Goal: Information Seeking & Learning: Check status

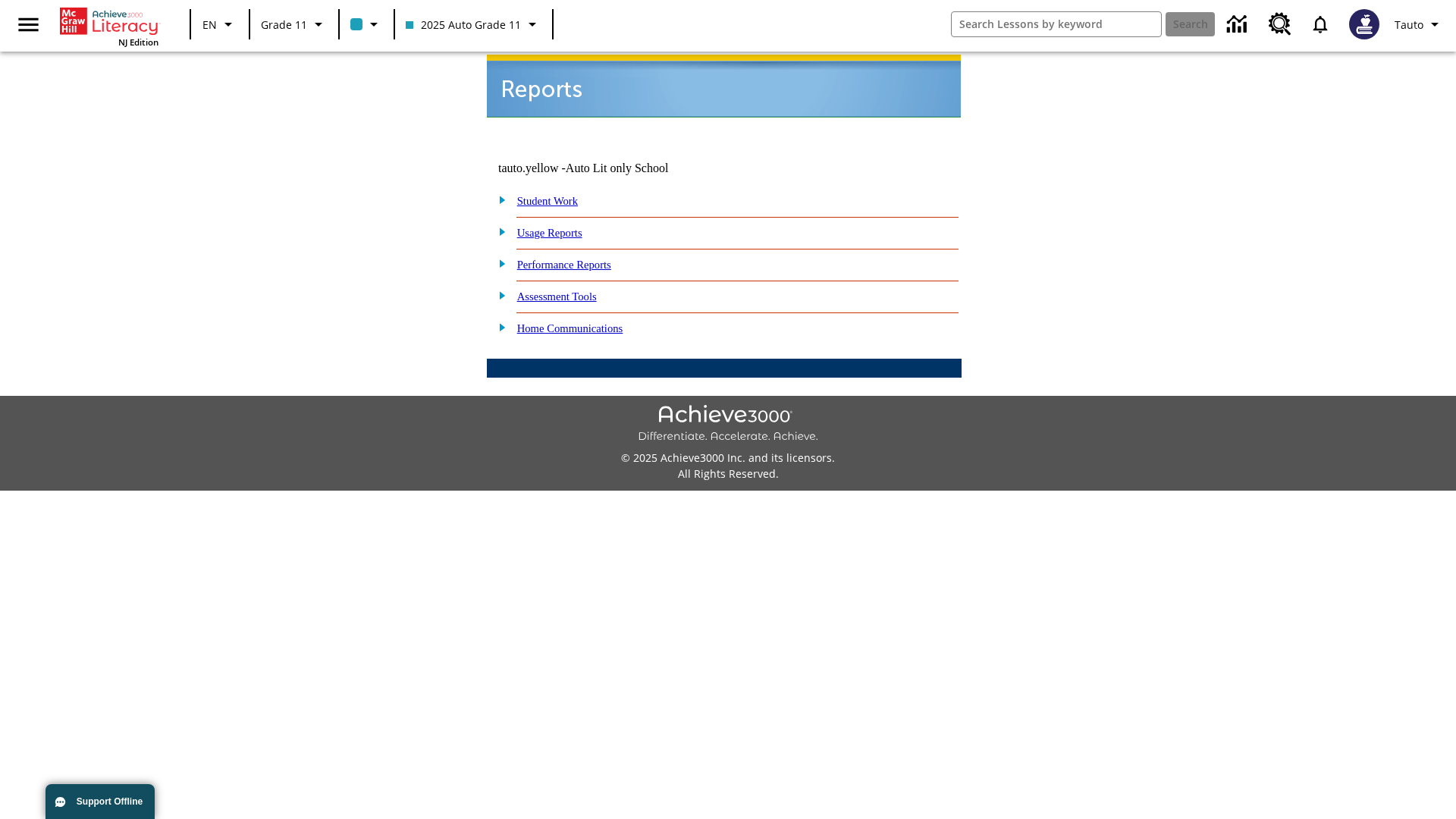
click at [560, 226] on link "Usage Reports" at bounding box center [550, 232] width 65 height 12
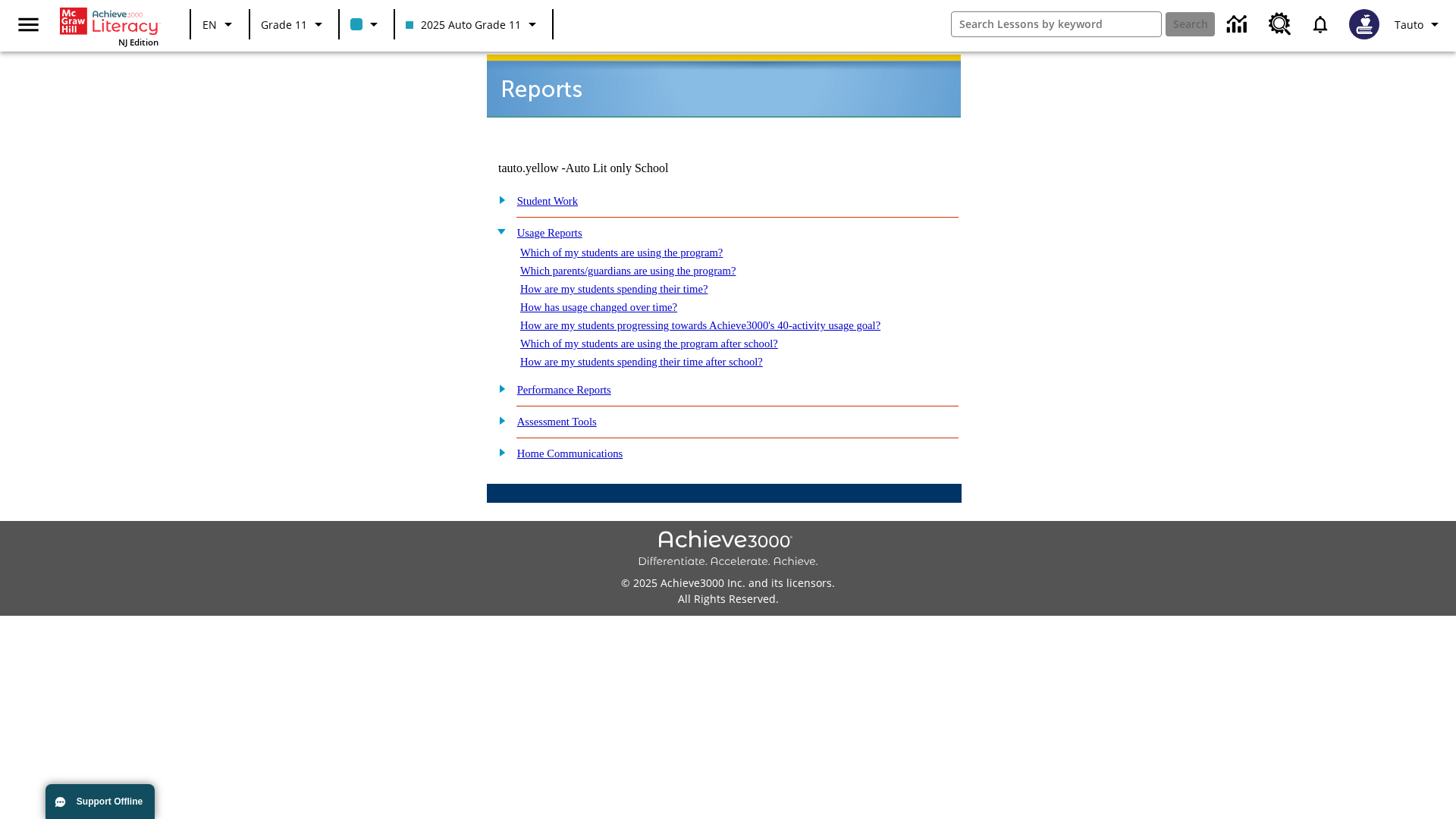
click at [637, 247] on link "Which of my students are using the program?" at bounding box center [621, 252] width 203 height 12
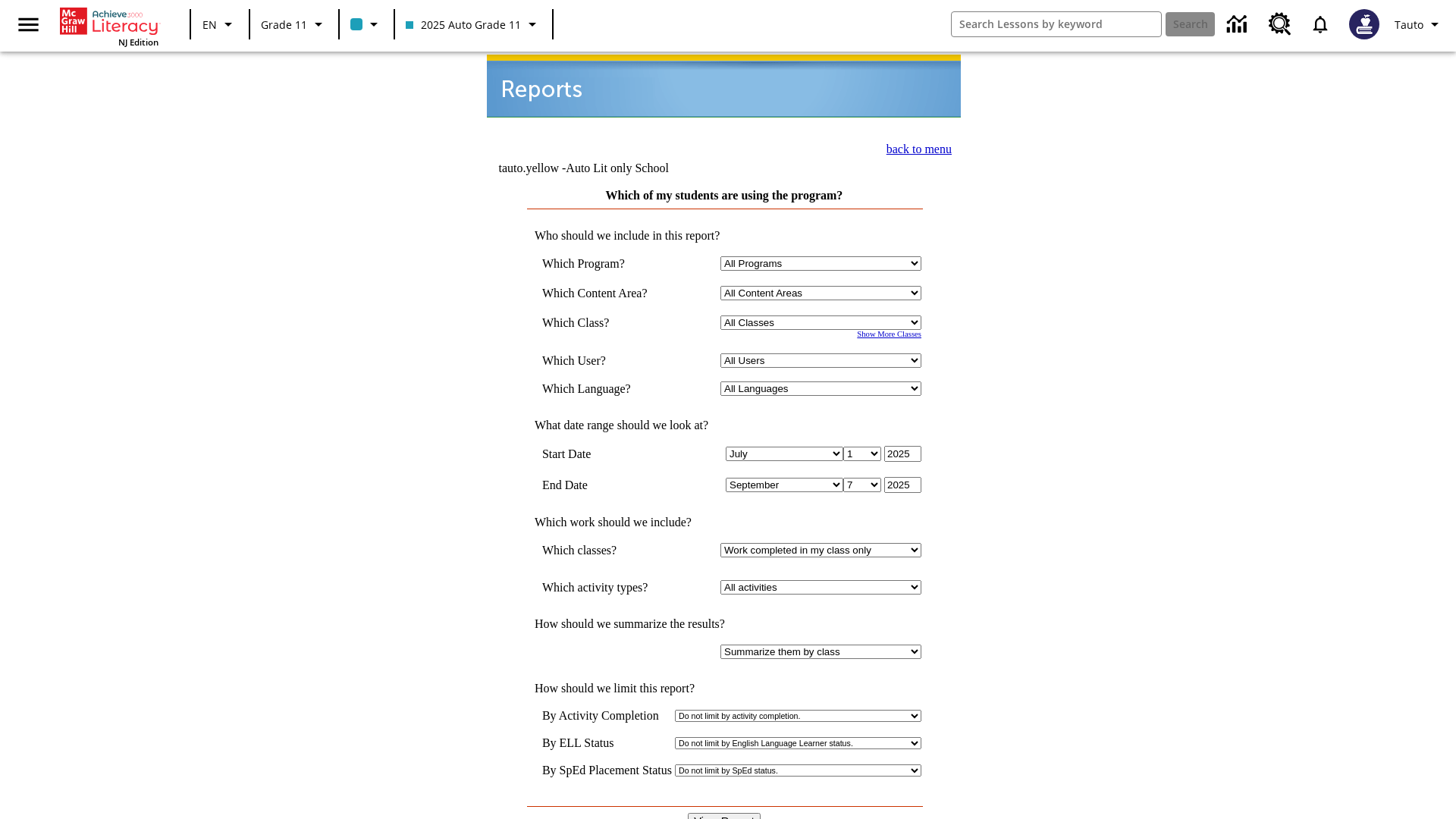
click at [824, 315] on select "Select a Class: All Classes 2025 Auto Grade 11 205 Auto Grade 11 Room 123 Empty…" at bounding box center [820, 322] width 201 height 14
select select "11133141"
click at [824, 353] on select "All Users Puma, Sautoen Puma, Sautoes Puma, Sautoss Twoclasses, Sautoen Twoscho…" at bounding box center [820, 360] width 201 height 14
select select "21437114"
click at [725, 812] on input "View Report" at bounding box center [725, 821] width 73 height 17
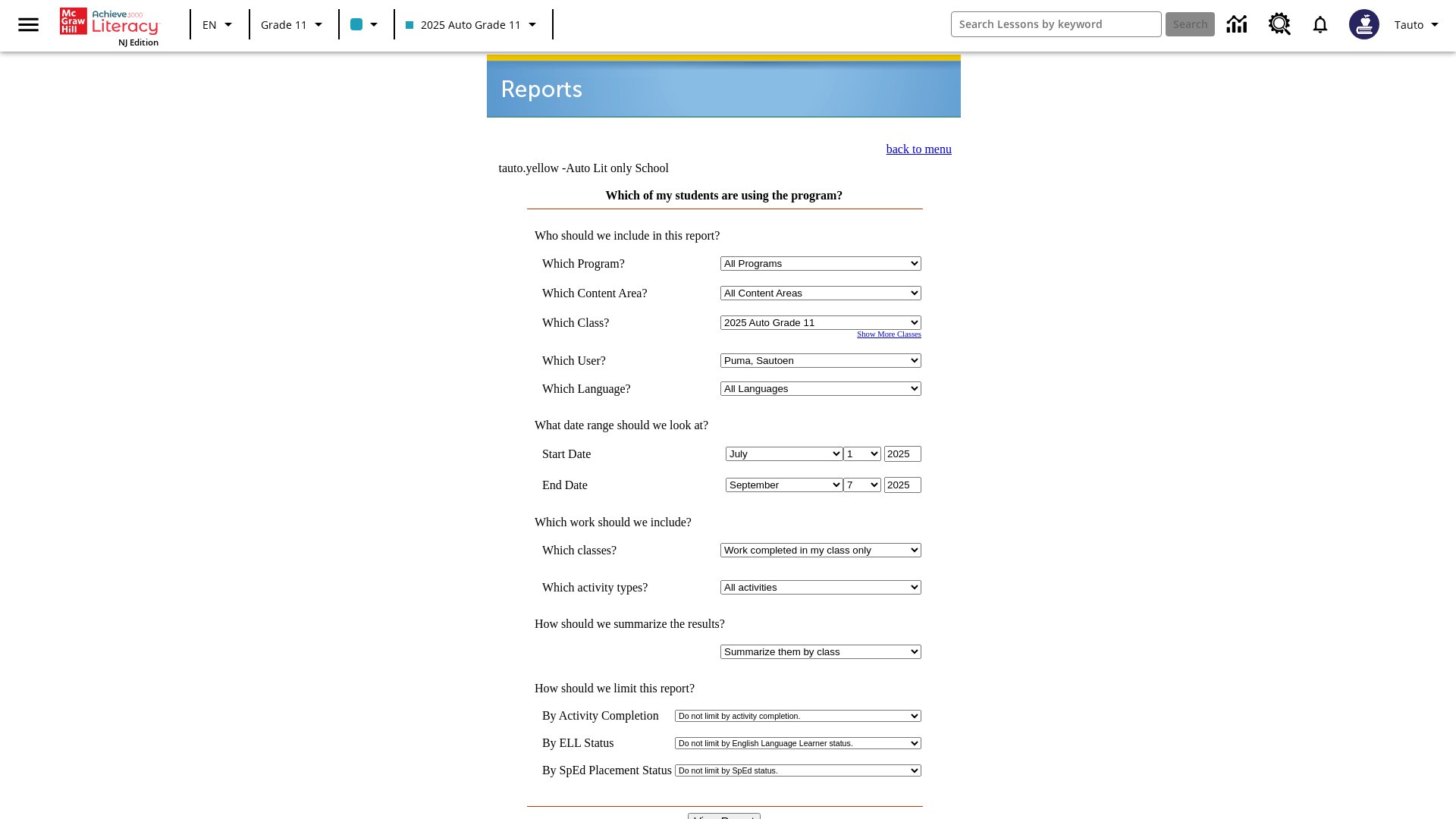
click at [915, 147] on link "back to menu" at bounding box center [919, 149] width 65 height 13
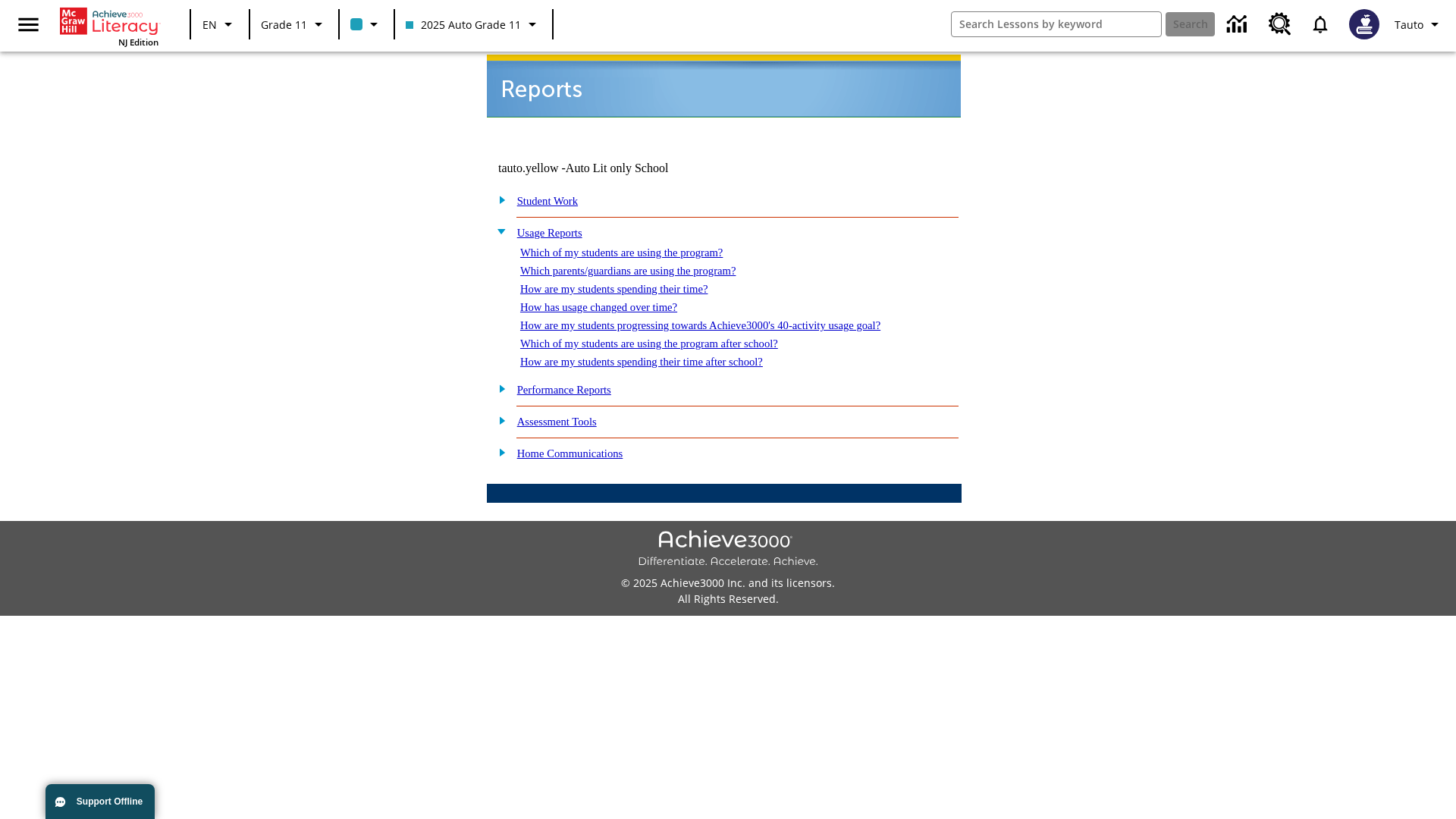
click at [644, 265] on link "Which parents/guardians are using the program?" at bounding box center [627, 270] width 215 height 12
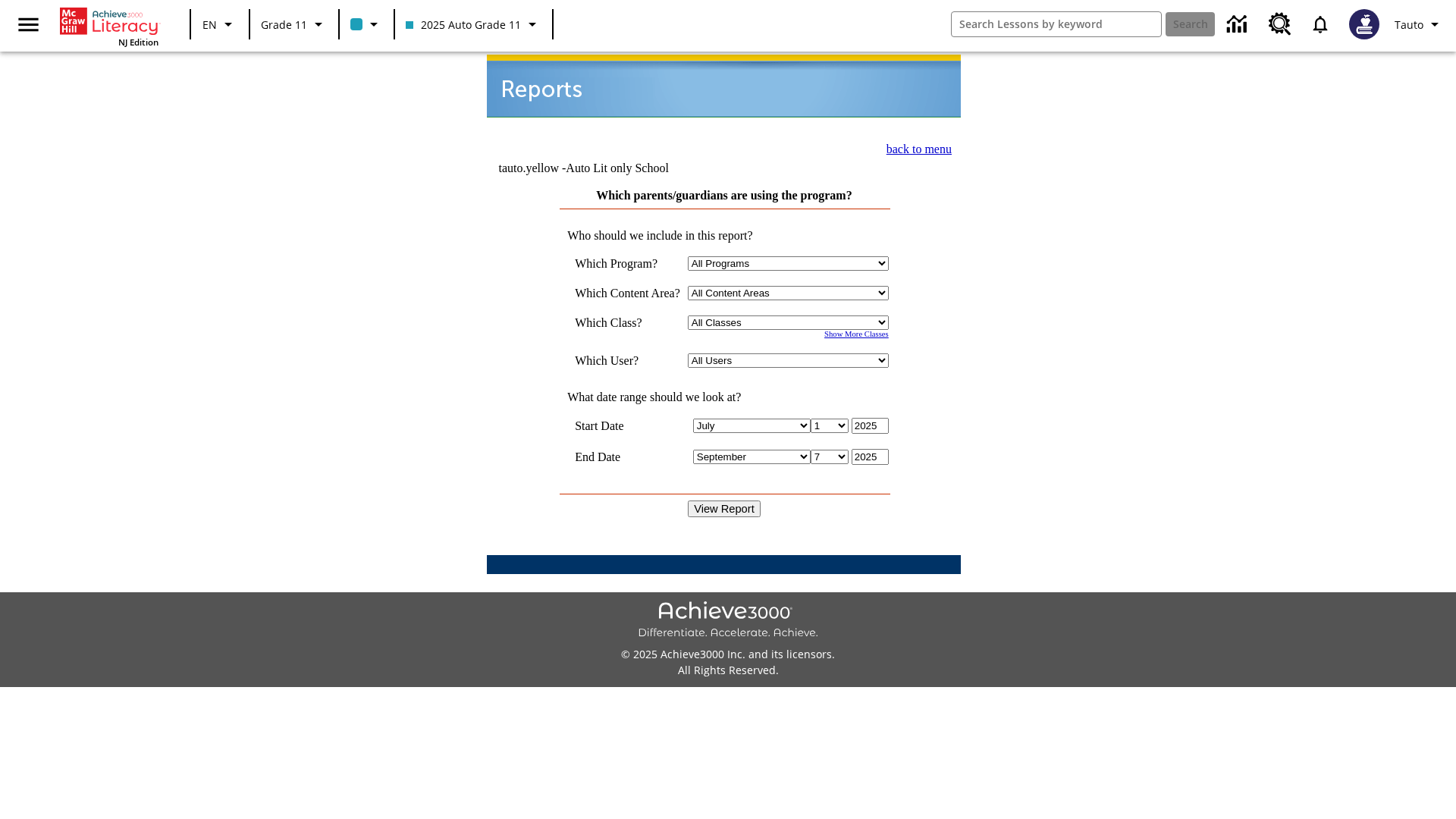
click at [792, 315] on select "Select a Class: All Classes 2025 Auto Grade 11 205 Auto Grade 11 Room 123 Empty…" at bounding box center [788, 322] width 201 height 14
select select "11133141"
click at [792, 353] on select "All Users Puma, Sautoen Puma, Sautoes Puma, Sautoss Twoclasses, Sautoen Twoclas…" at bounding box center [788, 360] width 201 height 14
select select "21437114"
click at [725, 500] on input "View Report" at bounding box center [725, 509] width 73 height 17
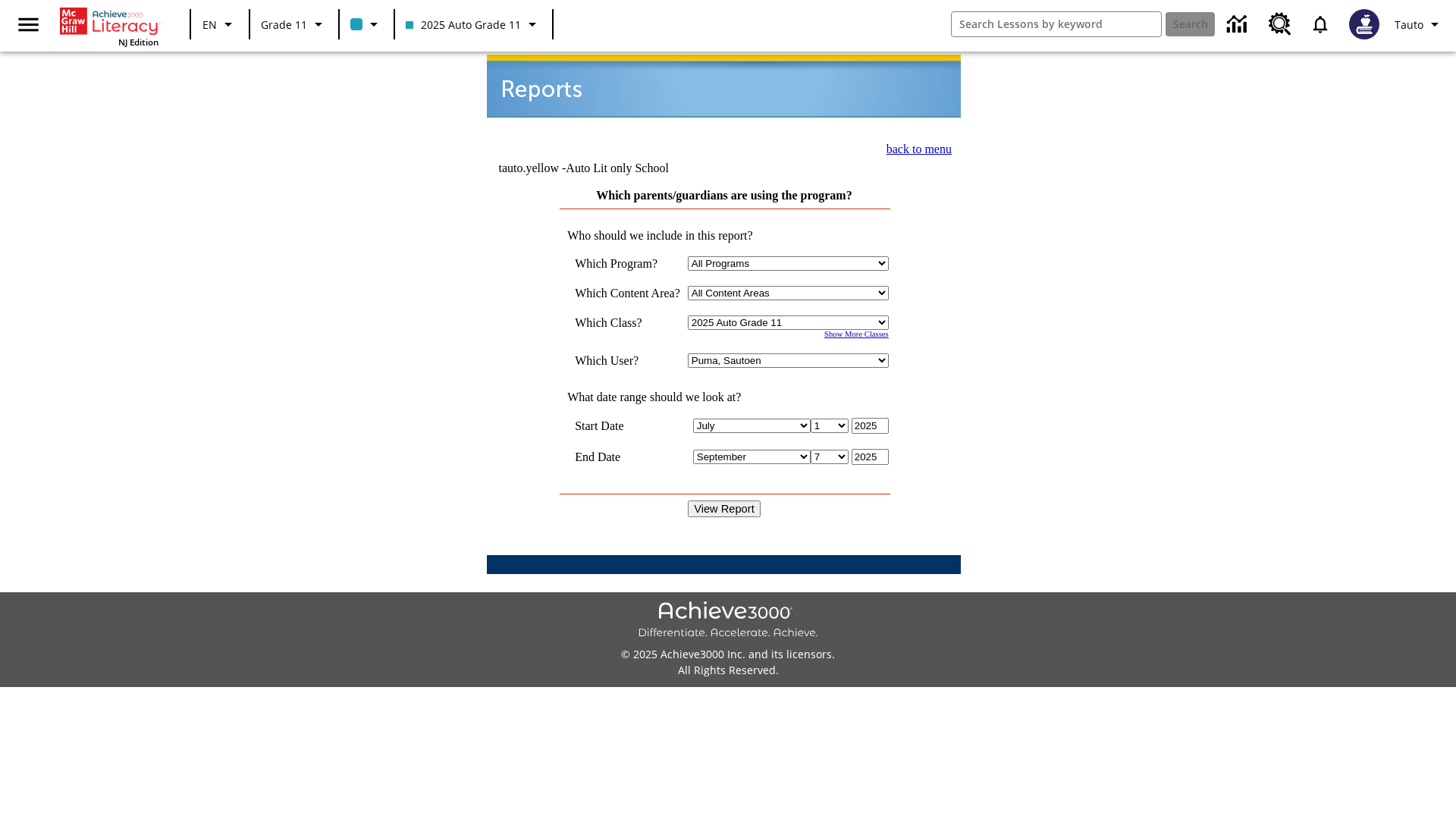
click at [915, 147] on link "back to menu" at bounding box center [919, 149] width 65 height 13
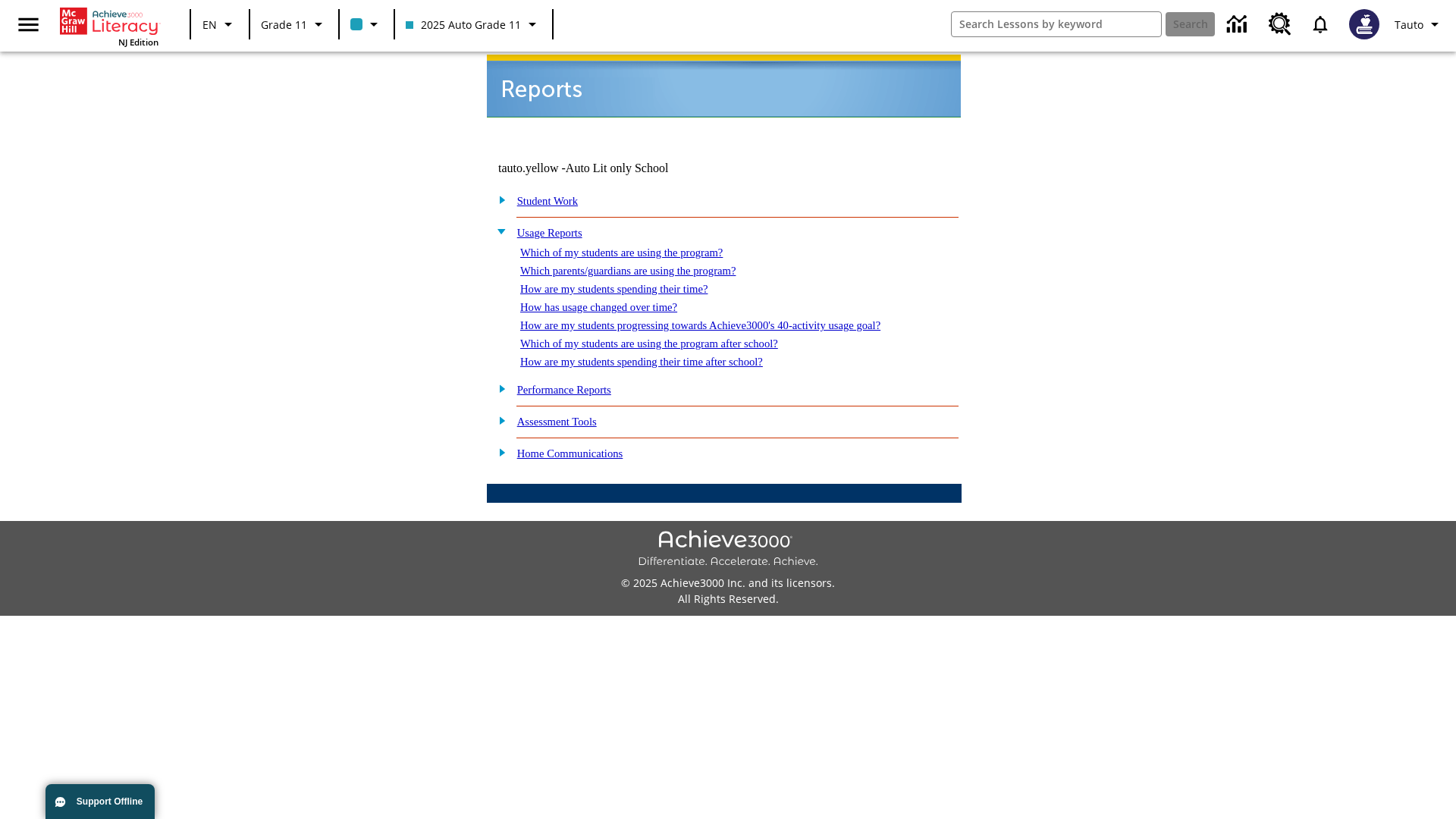
click at [628, 282] on link "How are my students spending their time?" at bounding box center [613, 288] width 187 height 12
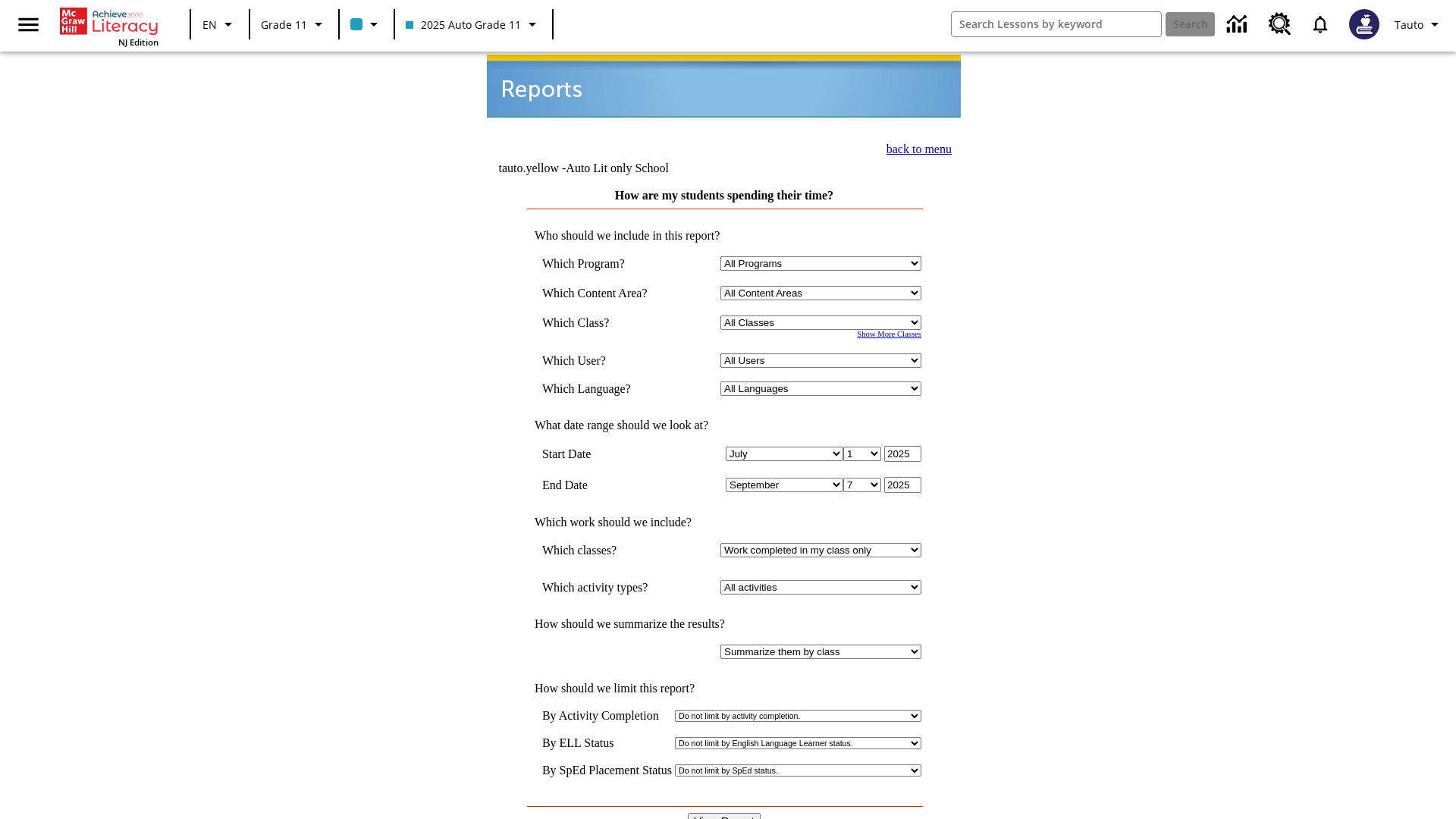
select select "11133141"
click at [824, 353] on select "All Users Puma, Sautoen Puma, Sautoes Puma, Sautoss Twoclasses, Sautoen Twoscho…" at bounding box center [820, 360] width 201 height 14
select select "21437114"
click at [725, 812] on input "View Report" at bounding box center [725, 821] width 73 height 17
click at [915, 147] on link "back to menu" at bounding box center [919, 149] width 65 height 13
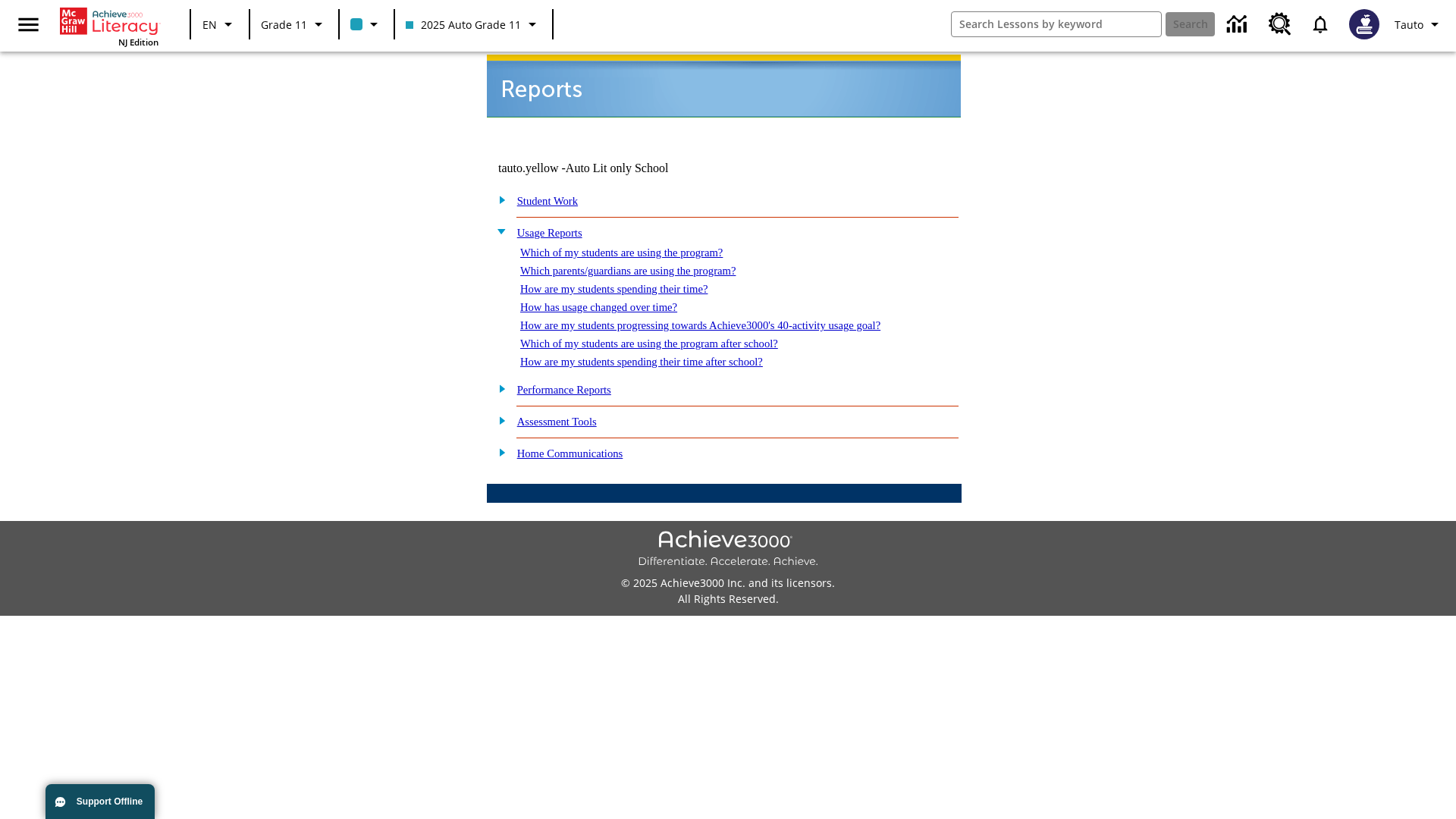
click at [612, 301] on link "How has usage changed over time?" at bounding box center [598, 307] width 157 height 12
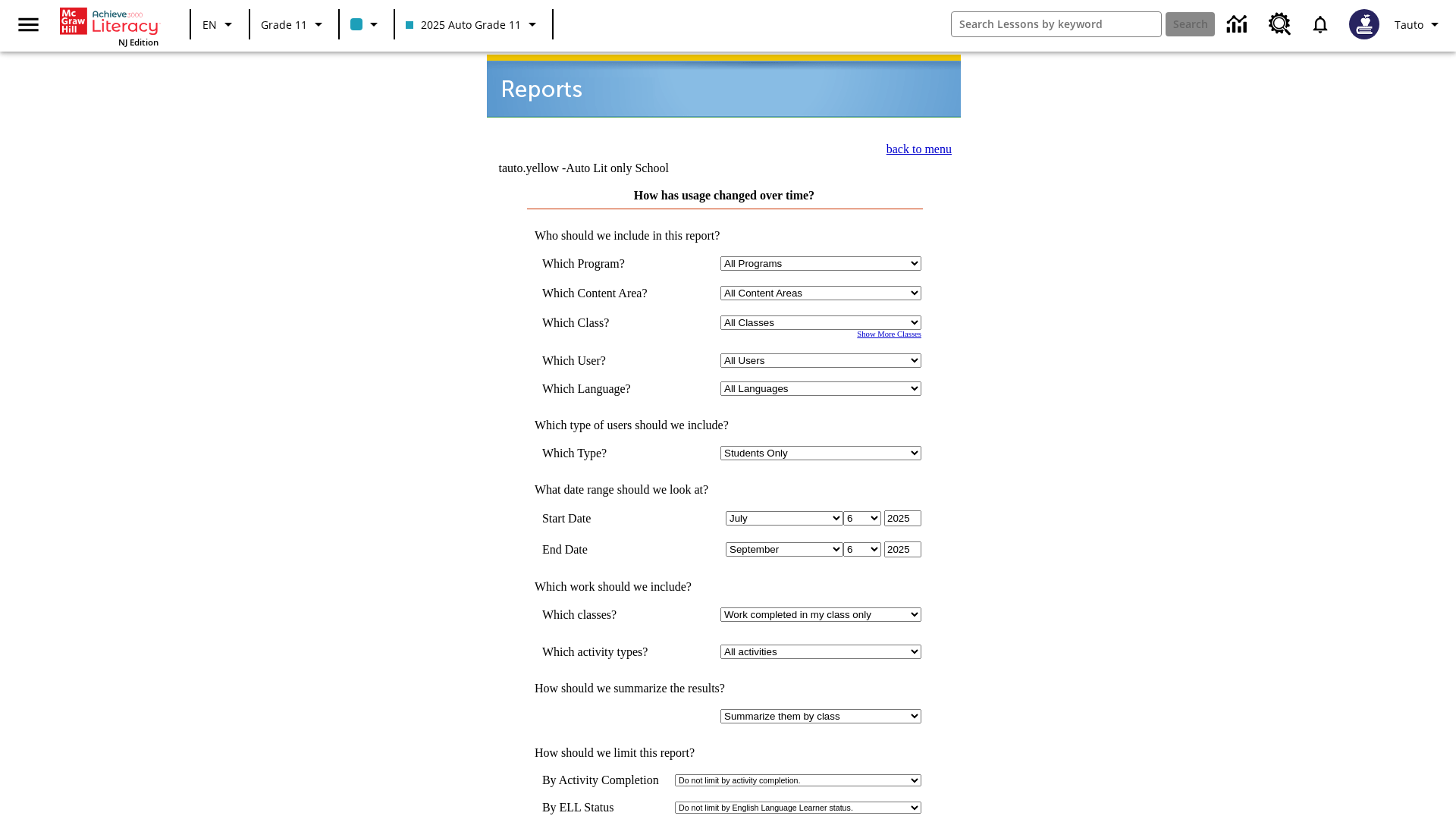
click at [824, 315] on select "Select a Class: All Classes 2025 Auto Grade 11 205 Auto Grade 11 Room 123 Empty…" at bounding box center [820, 322] width 201 height 14
select select "11133141"
click at [824, 353] on select "All Users Puma, Sautoen Puma, Sautoes Puma, Sautoss Twoclasses, Sautoen Twoscho…" at bounding box center [820, 360] width 201 height 14
select select "21437114"
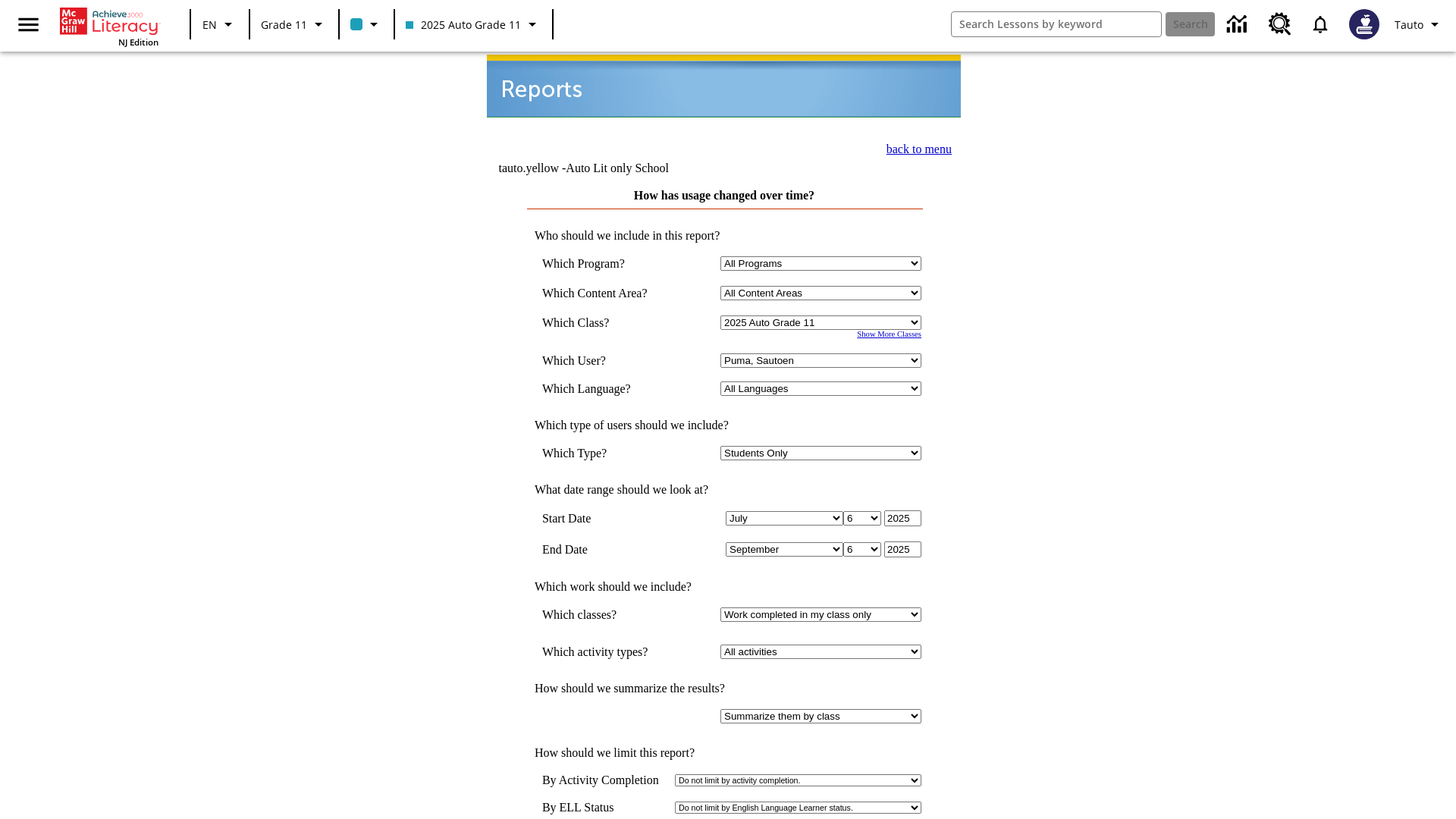
click at [915, 147] on link "back to menu" at bounding box center [919, 149] width 65 height 13
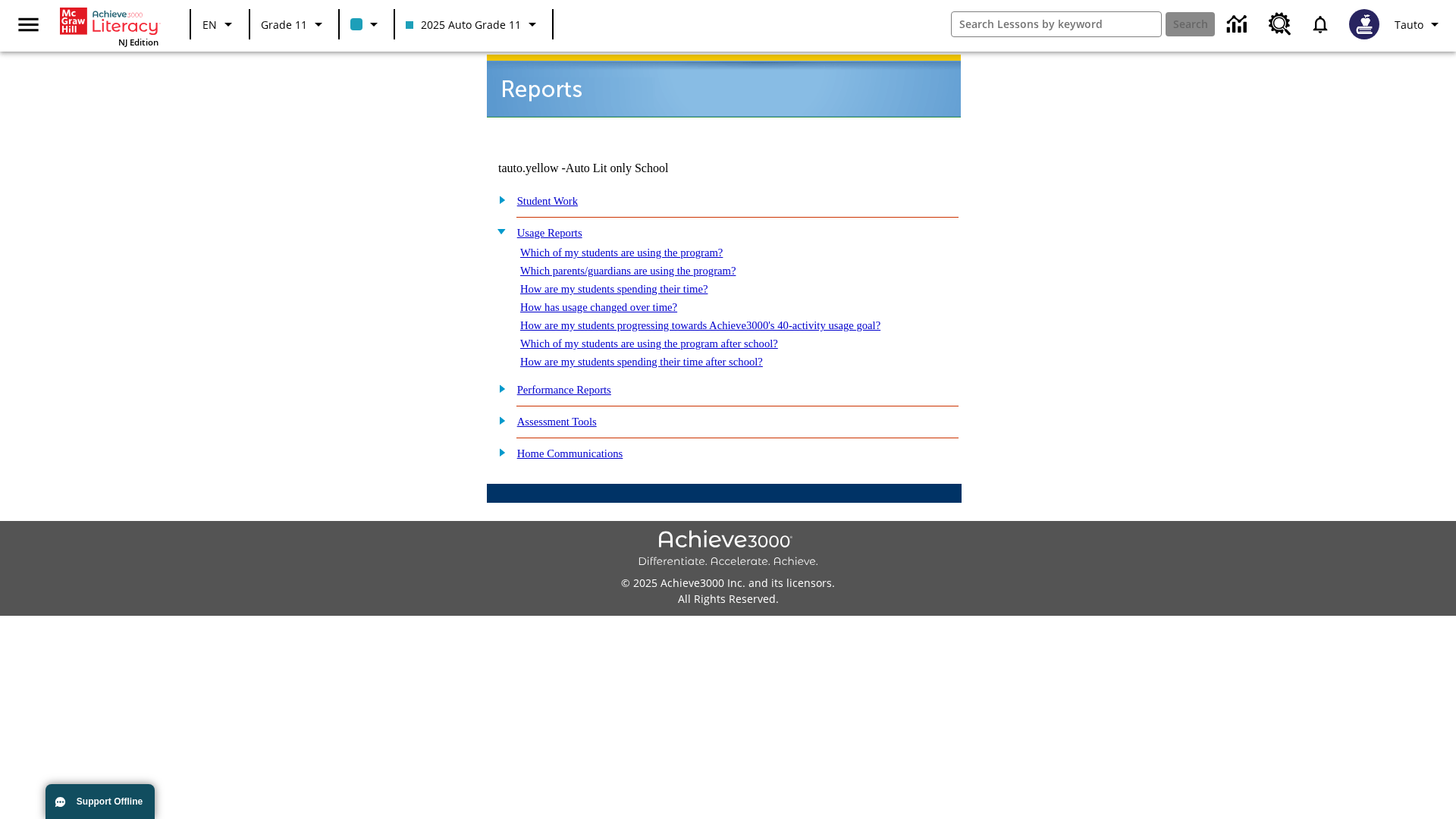
click at [727, 319] on link "How are my students progressing towards Achieve3000's 40-activity usage goal?" at bounding box center [699, 324] width 360 height 12
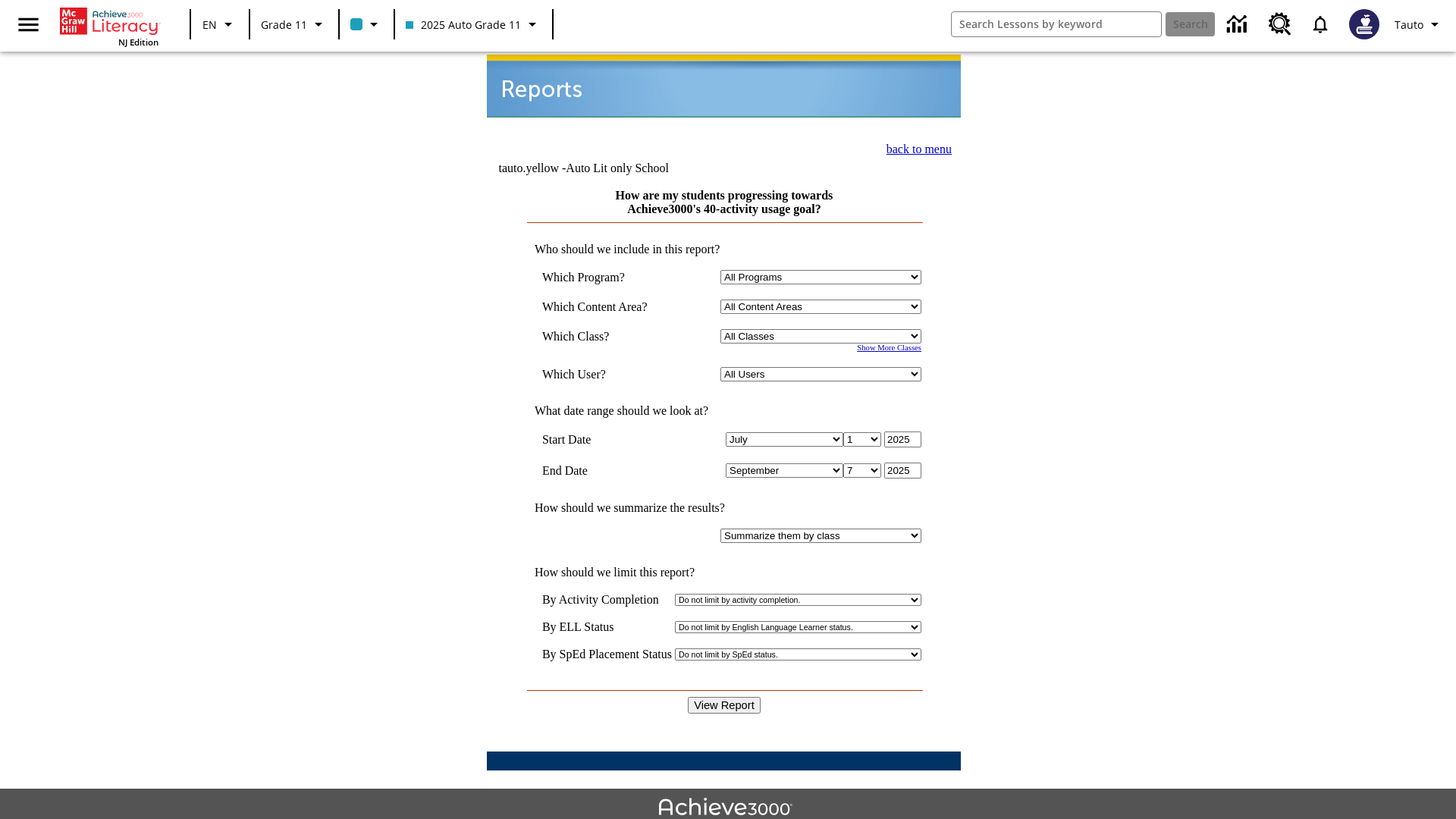
select select "11133141"
click at [824, 367] on select "All Users Puma, Sautoen Puma, Sautoes Puma, Sautoss Twoclasses, Sautoen Twoscho…" at bounding box center [820, 374] width 201 height 14
select select "21437114"
click at [725, 697] on input "View Report" at bounding box center [725, 705] width 73 height 17
click at [915, 147] on link "back to menu" at bounding box center [919, 149] width 65 height 13
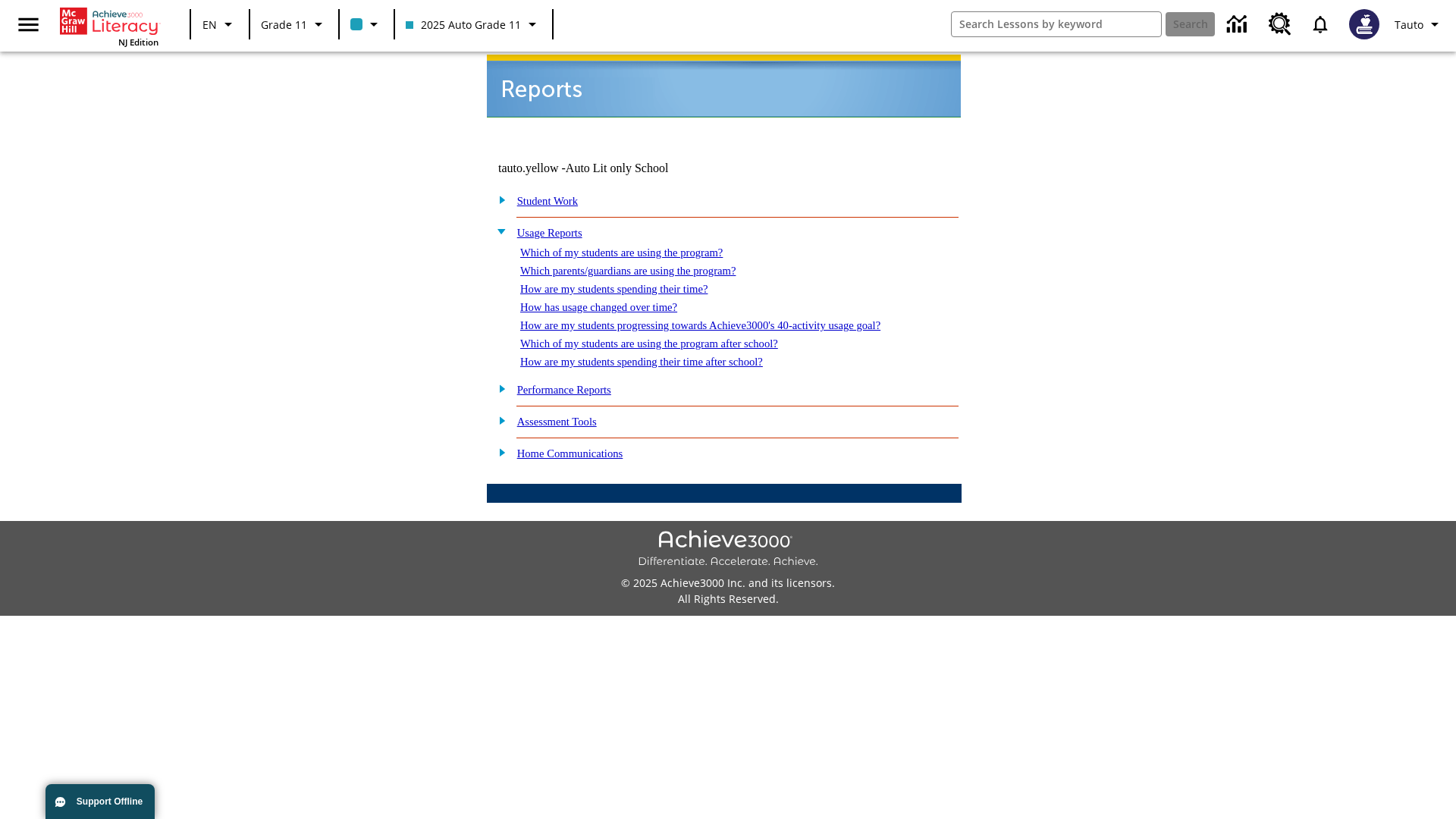
click at [668, 338] on link "Which of my students are using the program after school?" at bounding box center [649, 343] width 258 height 12
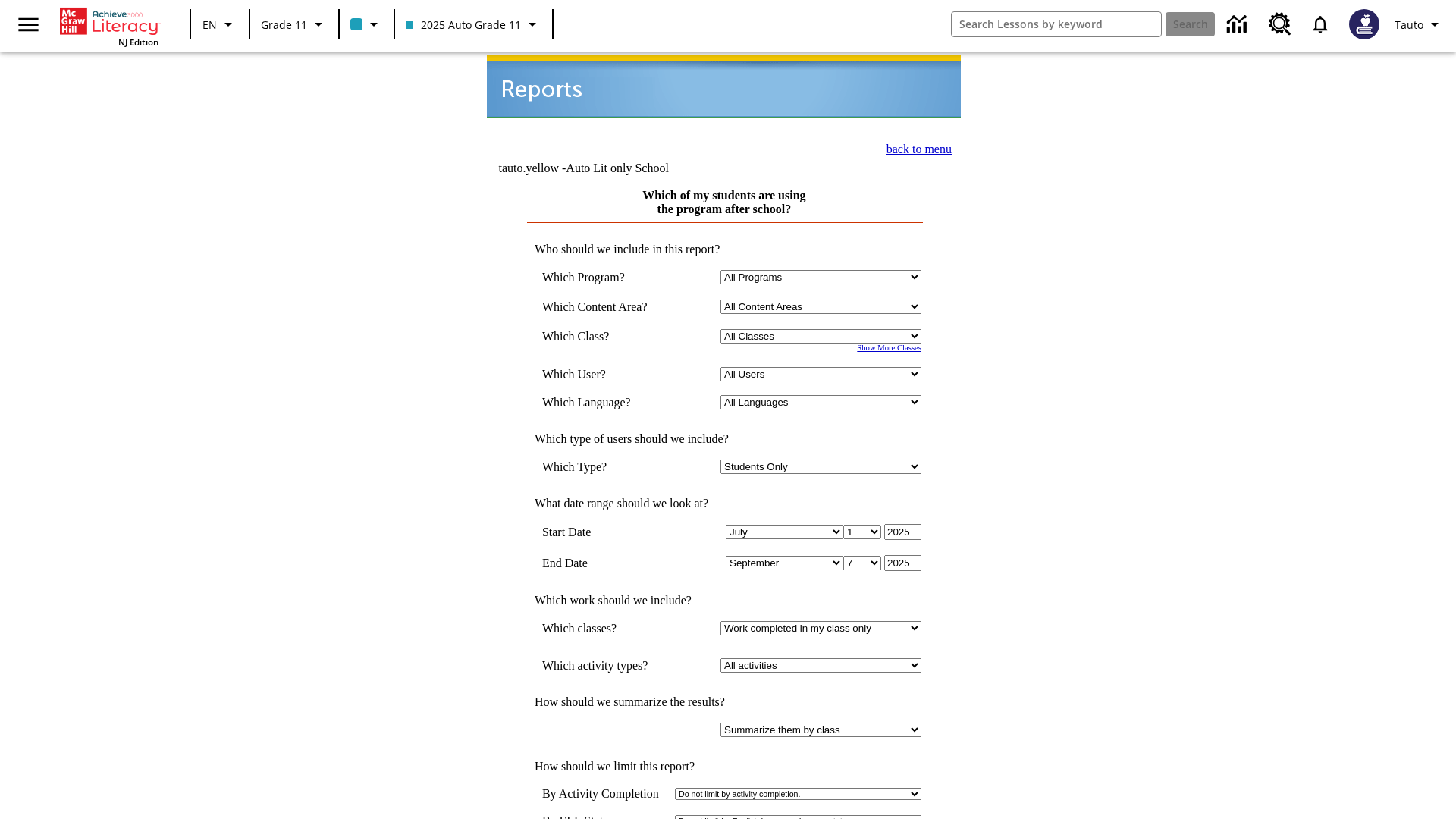
click at [824, 329] on select "Select a Class: All Classes 2025 Auto Grade 11 205 Auto Grade 11 Room 123 Empty…" at bounding box center [820, 336] width 201 height 14
select select "11133141"
click at [824, 367] on select "All Users Puma, Sautoen Puma, Sautoes Puma, Sautoss Twoclasses, Sautoen Twoscho…" at bounding box center [820, 374] width 201 height 14
select select "21437114"
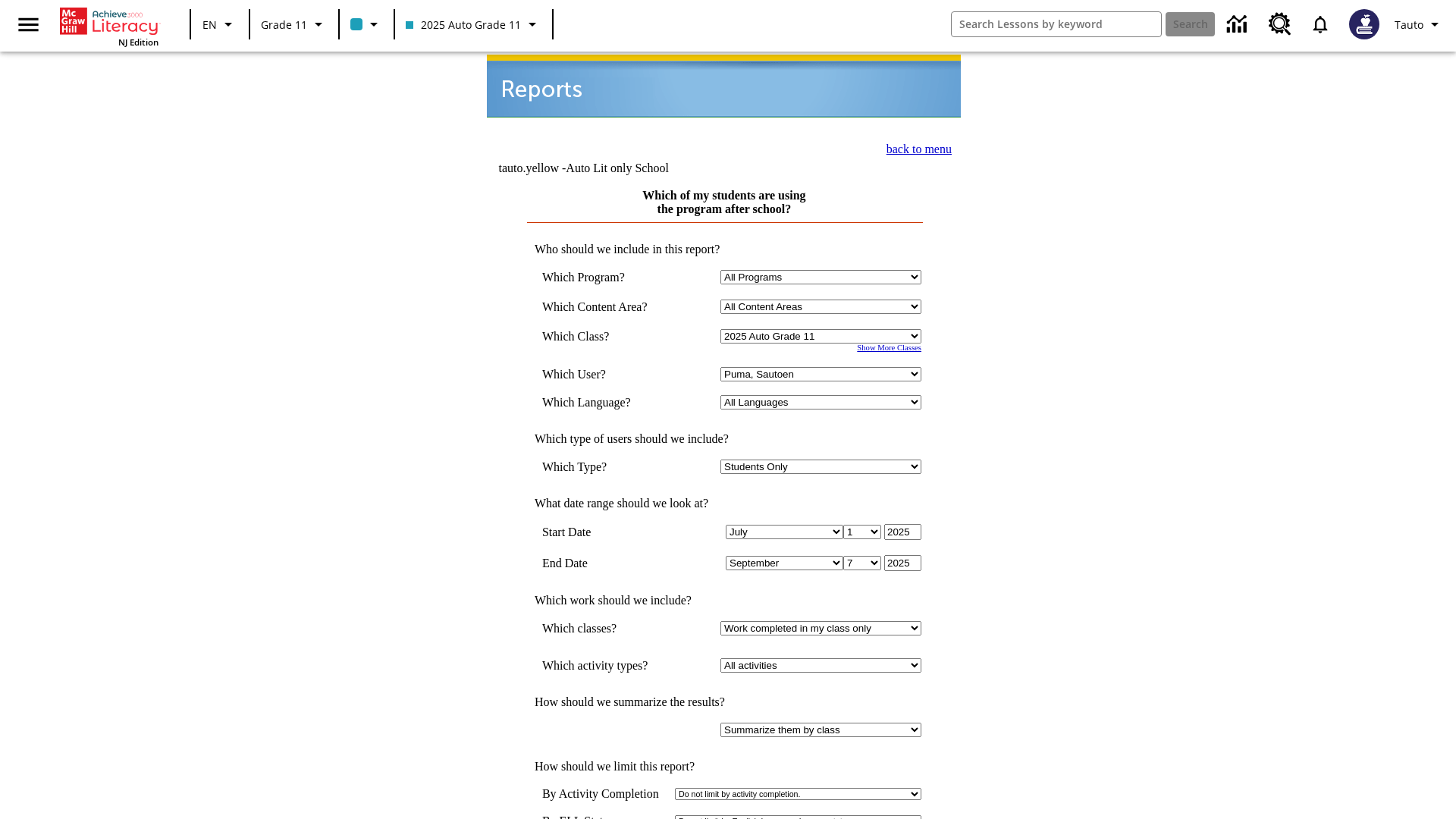
scroll to position [2, 0]
click at [915, 146] on link "back to menu" at bounding box center [919, 148] width 65 height 13
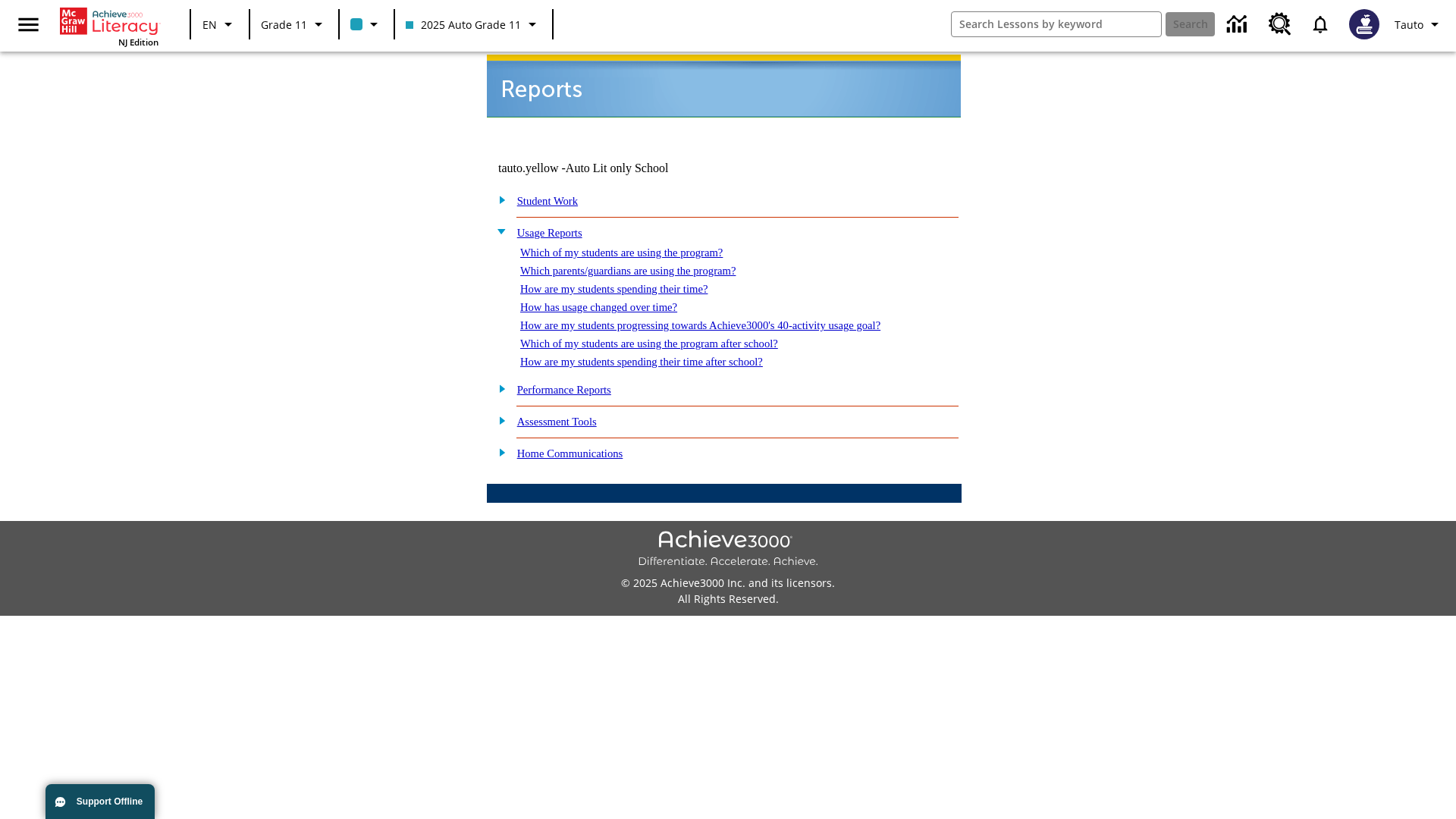
click at [660, 355] on link "How are my students spending their time after school?" at bounding box center [642, 361] width 243 height 12
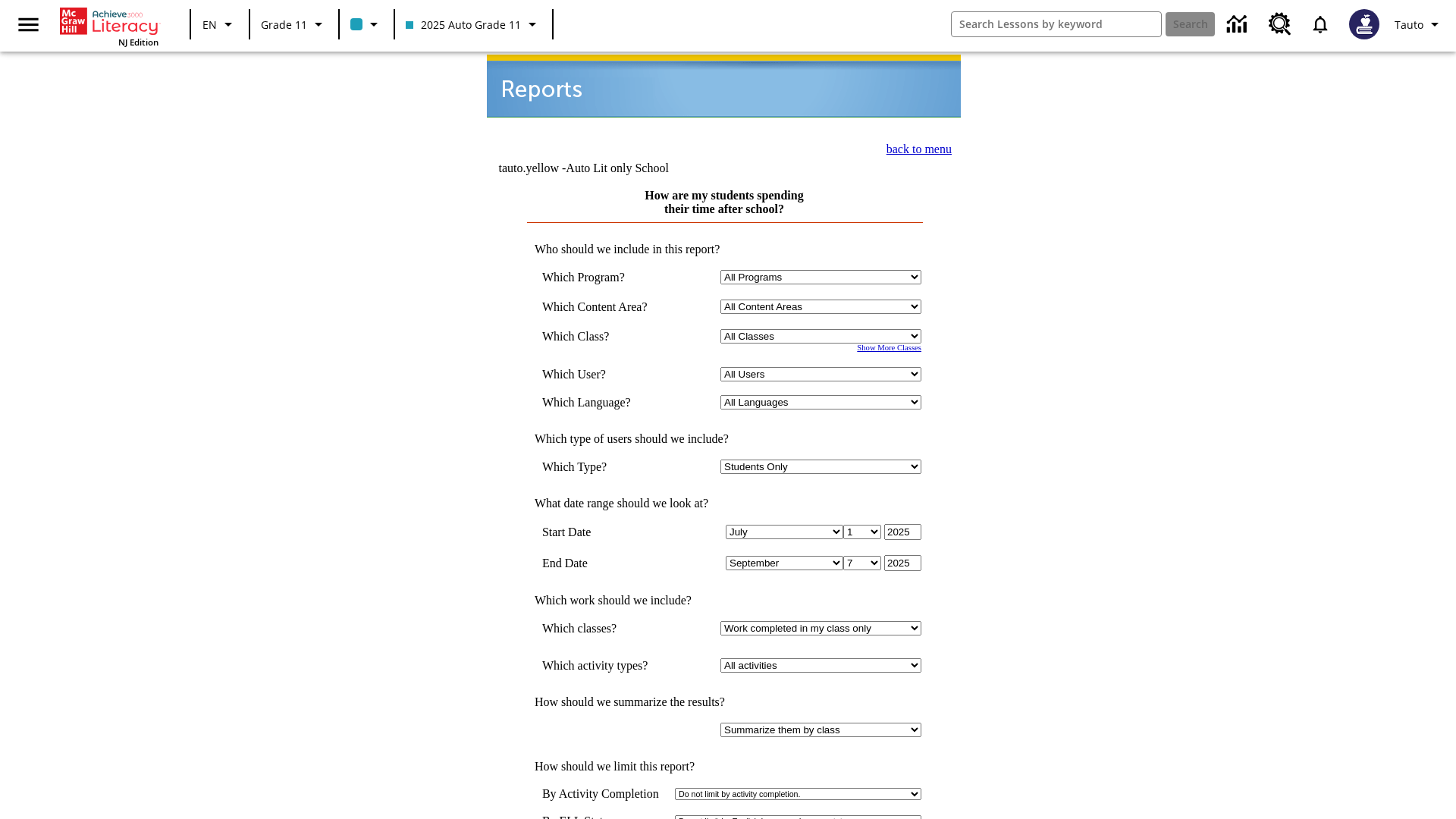
click at [824, 329] on select "Select a Class: All Classes 2025 Auto Grade 11 205 Auto Grade 11 Room 123 Empty…" at bounding box center [820, 336] width 201 height 14
select select "11133141"
select select "21437114"
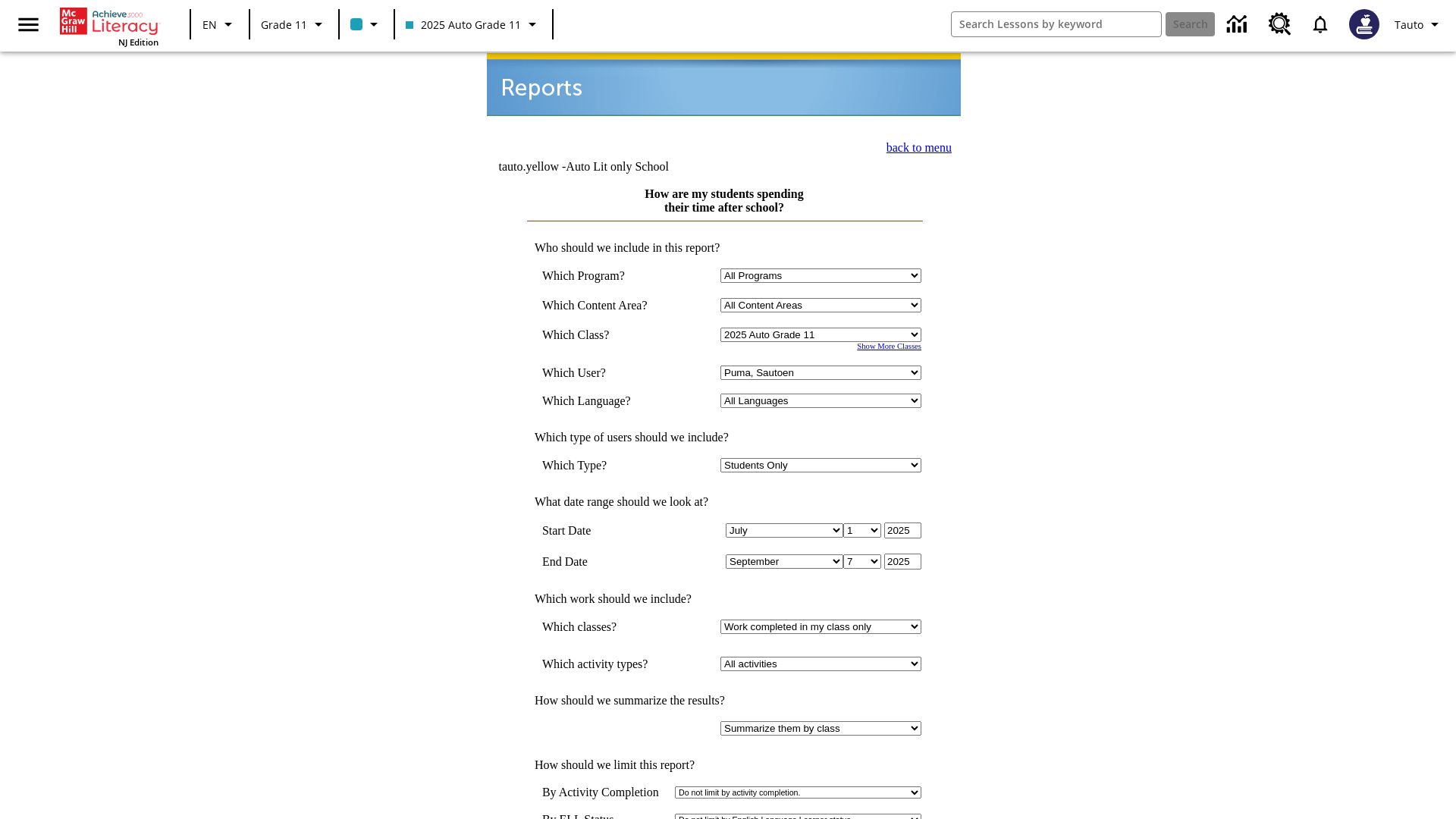
click at [915, 146] on link "back to menu" at bounding box center [919, 148] width 65 height 13
